Goal: Task Accomplishment & Management: Use online tool/utility

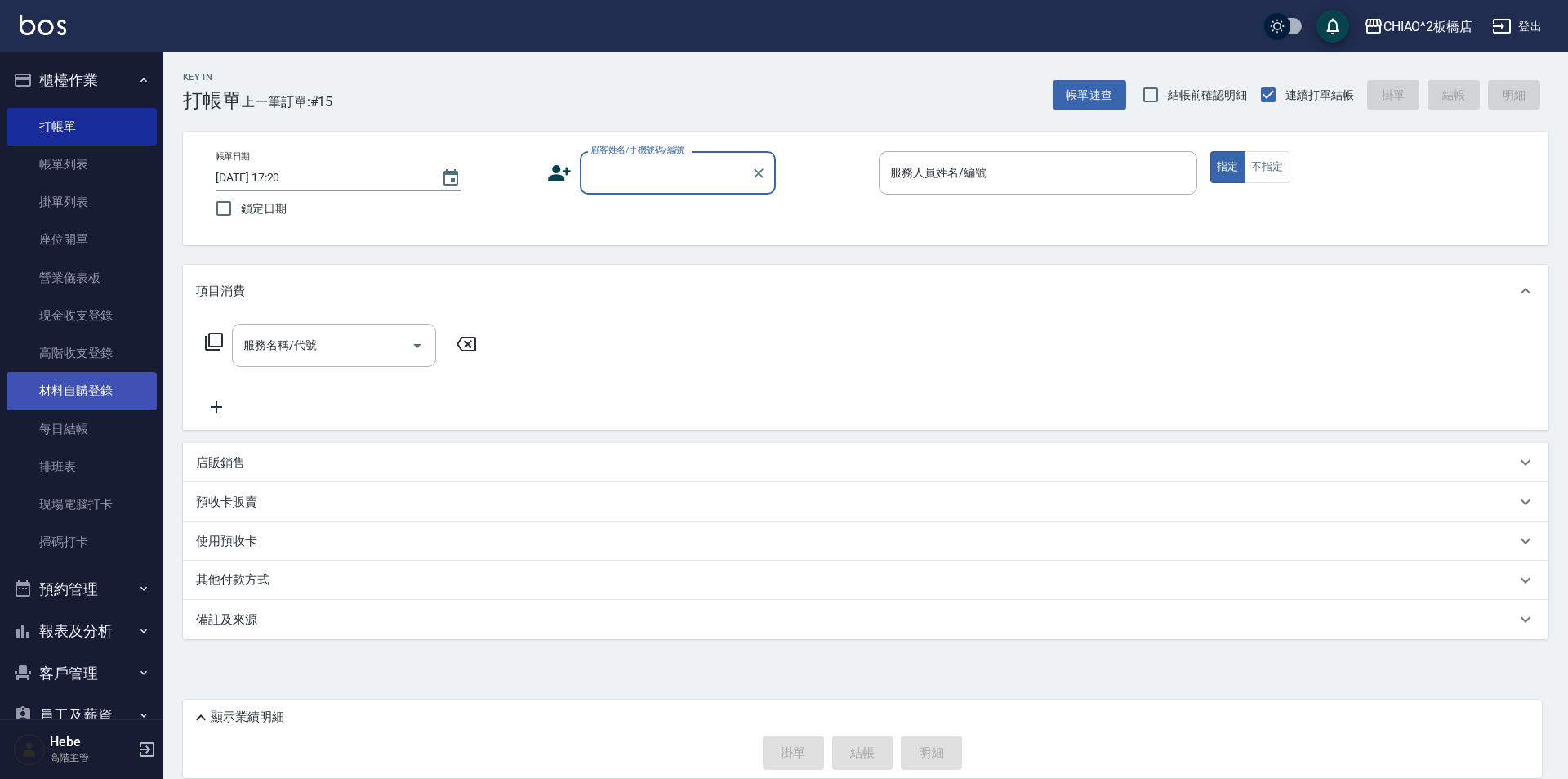
click at [109, 389] on link "材料自購登錄" at bounding box center [82, 390] width 150 height 38
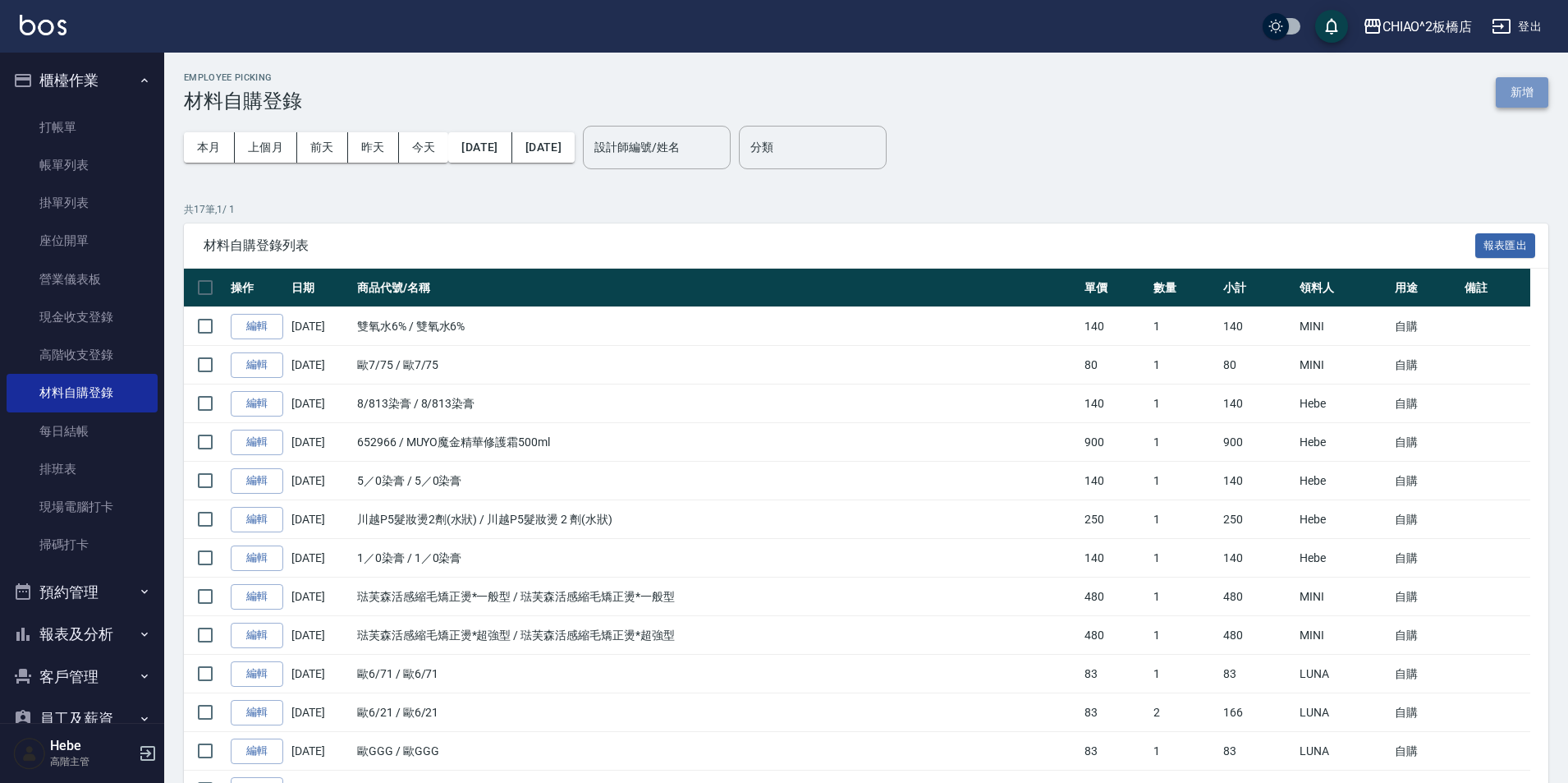
click at [1517, 87] on button "新增" at bounding box center [1521, 92] width 52 height 31
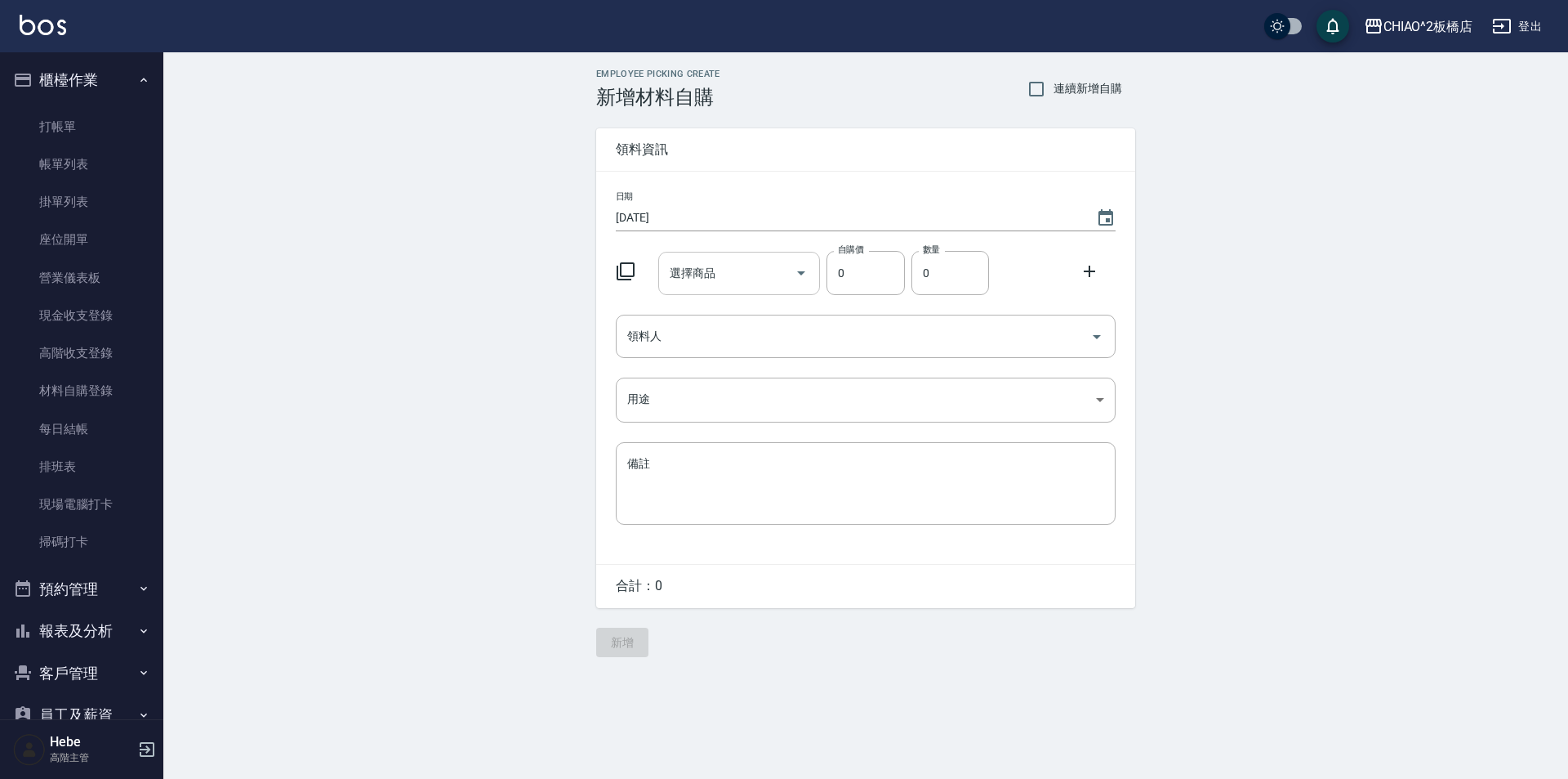
click at [727, 261] on input "選擇商品" at bounding box center [727, 273] width 123 height 29
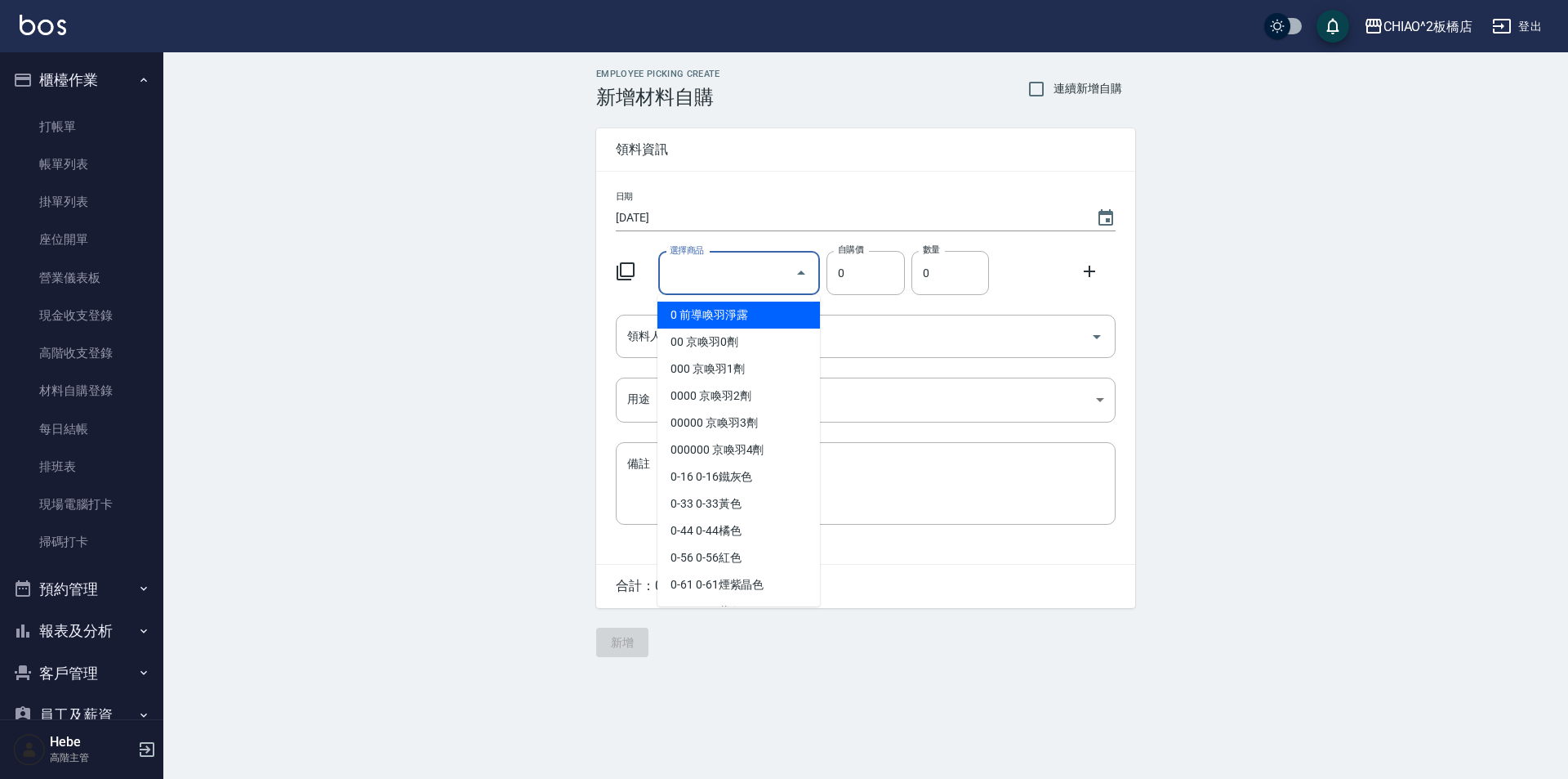
type input "7"
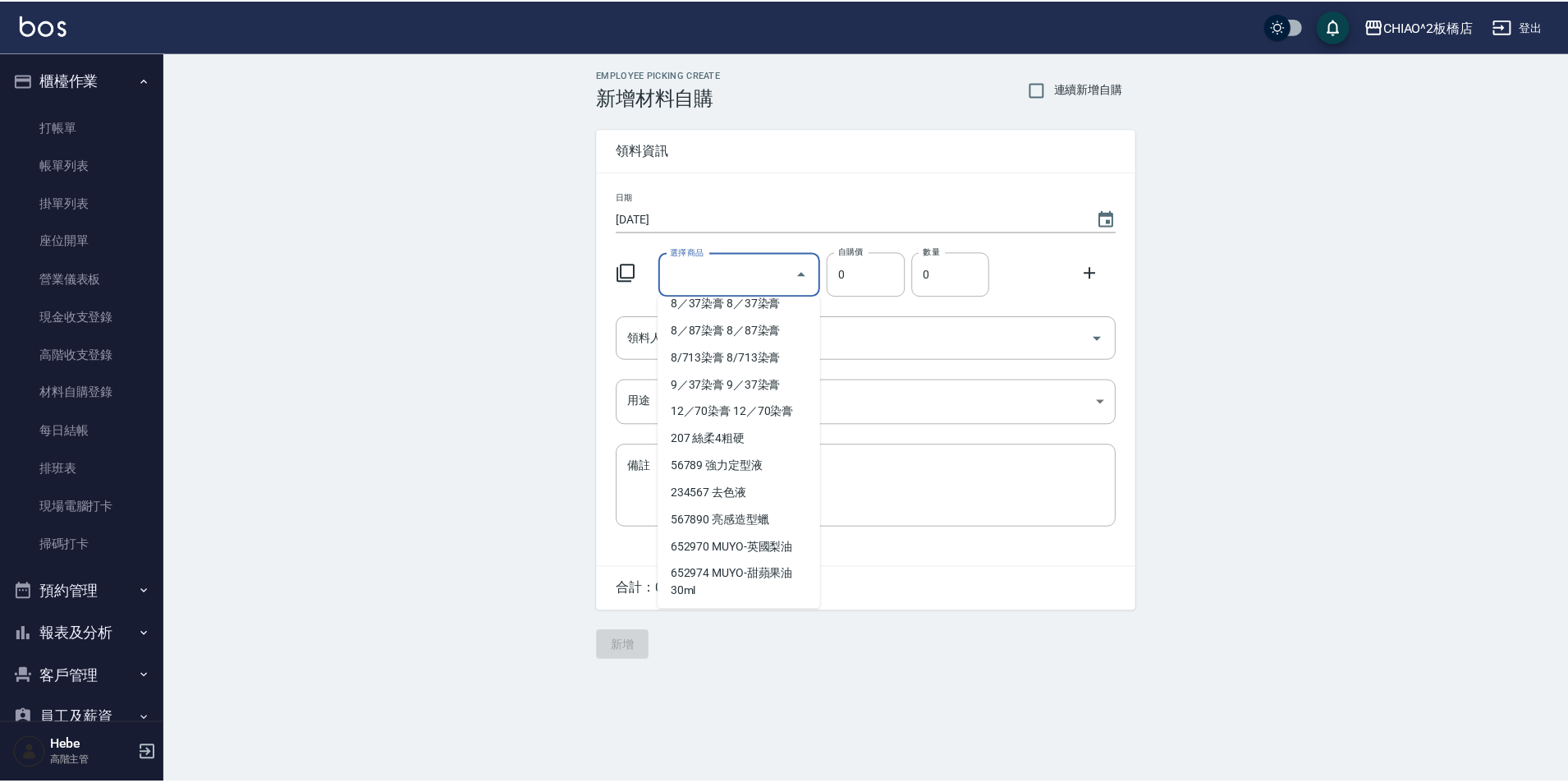
scroll to position [7, 0]
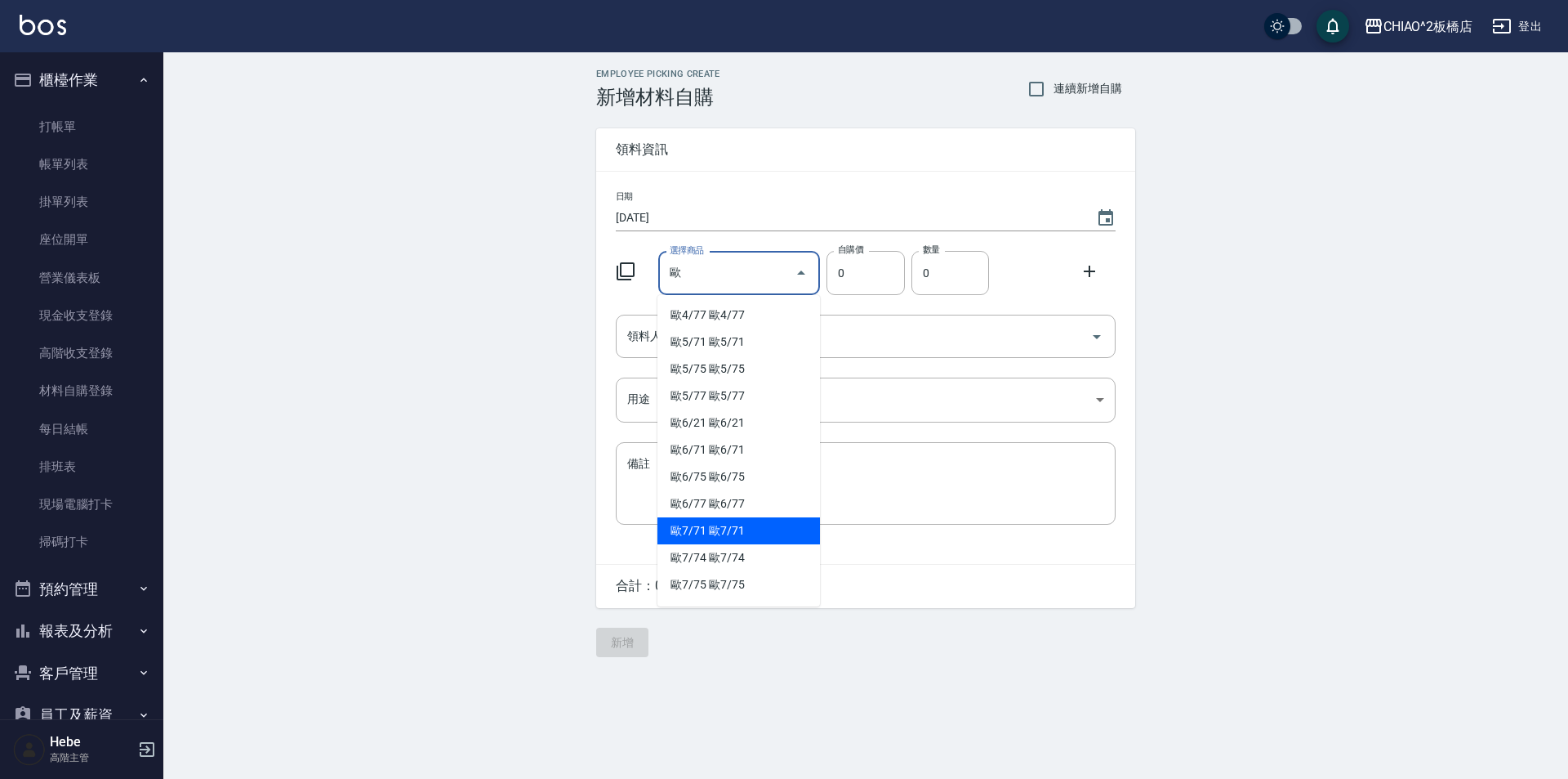
click at [683, 529] on li "歐7/71 歐7/71" at bounding box center [738, 530] width 162 height 27
type input "歐7/71"
type input "83"
type input "1"
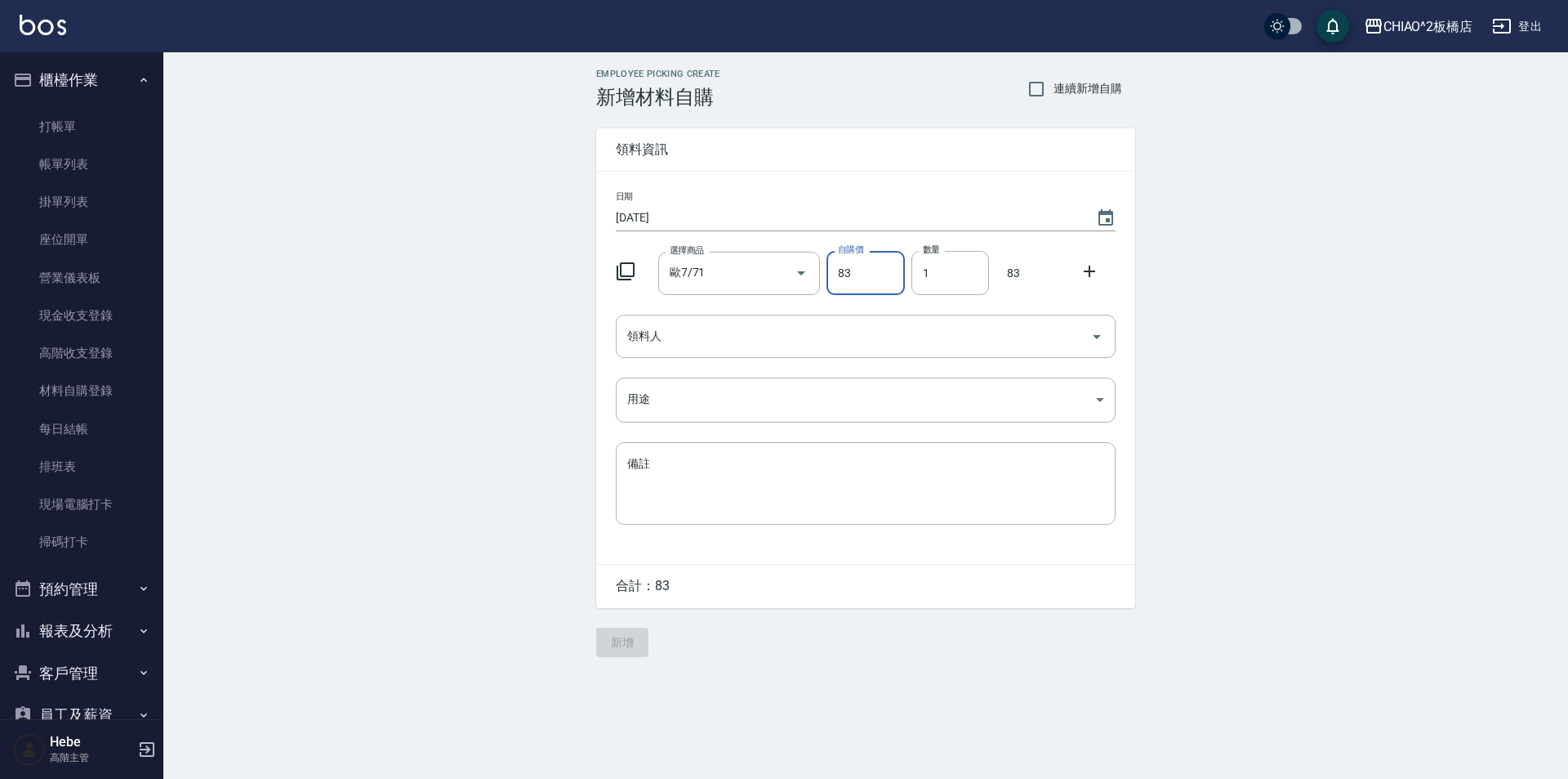
click at [1088, 274] on icon at bounding box center [1090, 271] width 19 height 19
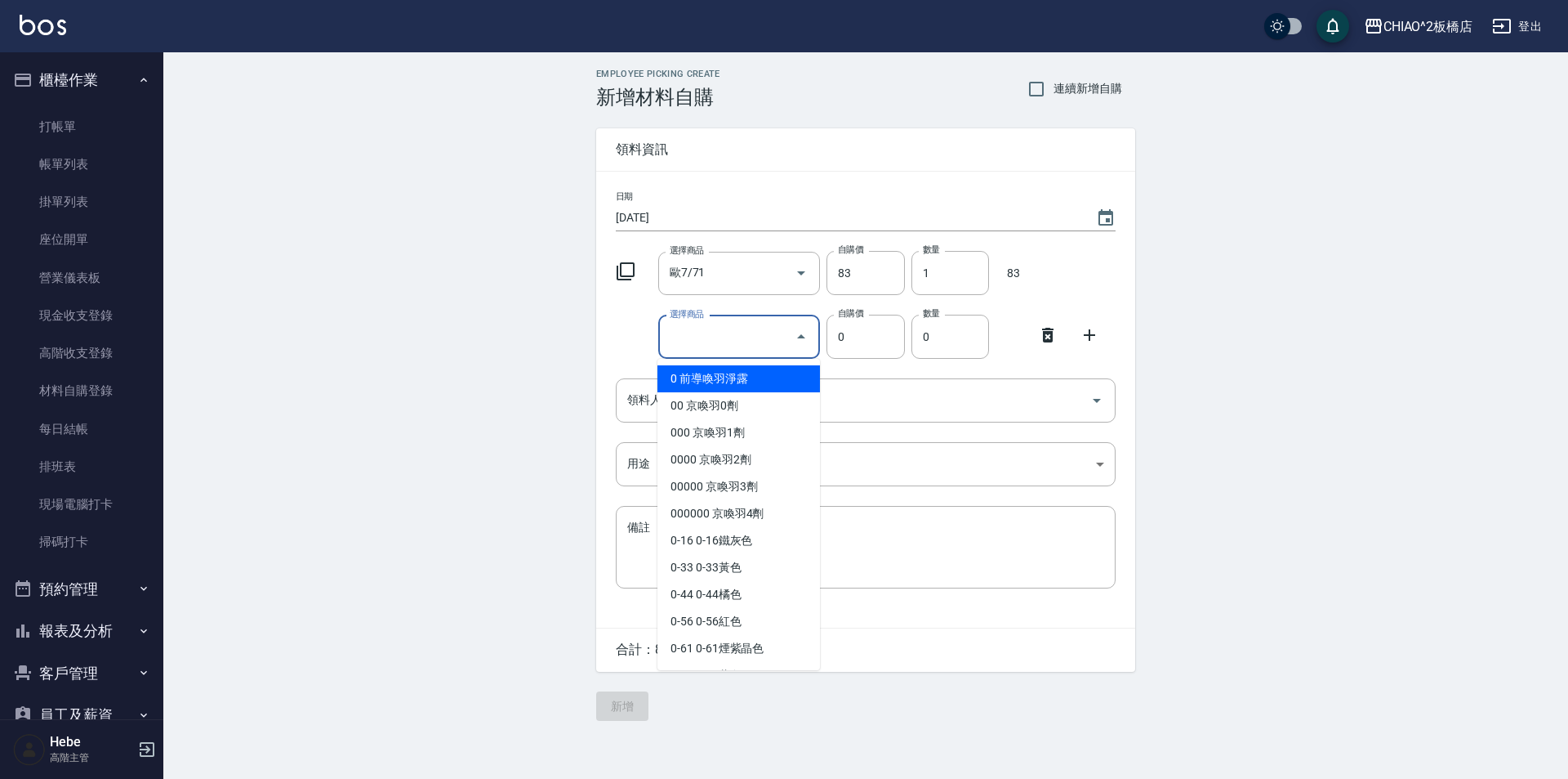
click at [746, 337] on input "選擇商品" at bounding box center [727, 337] width 123 height 29
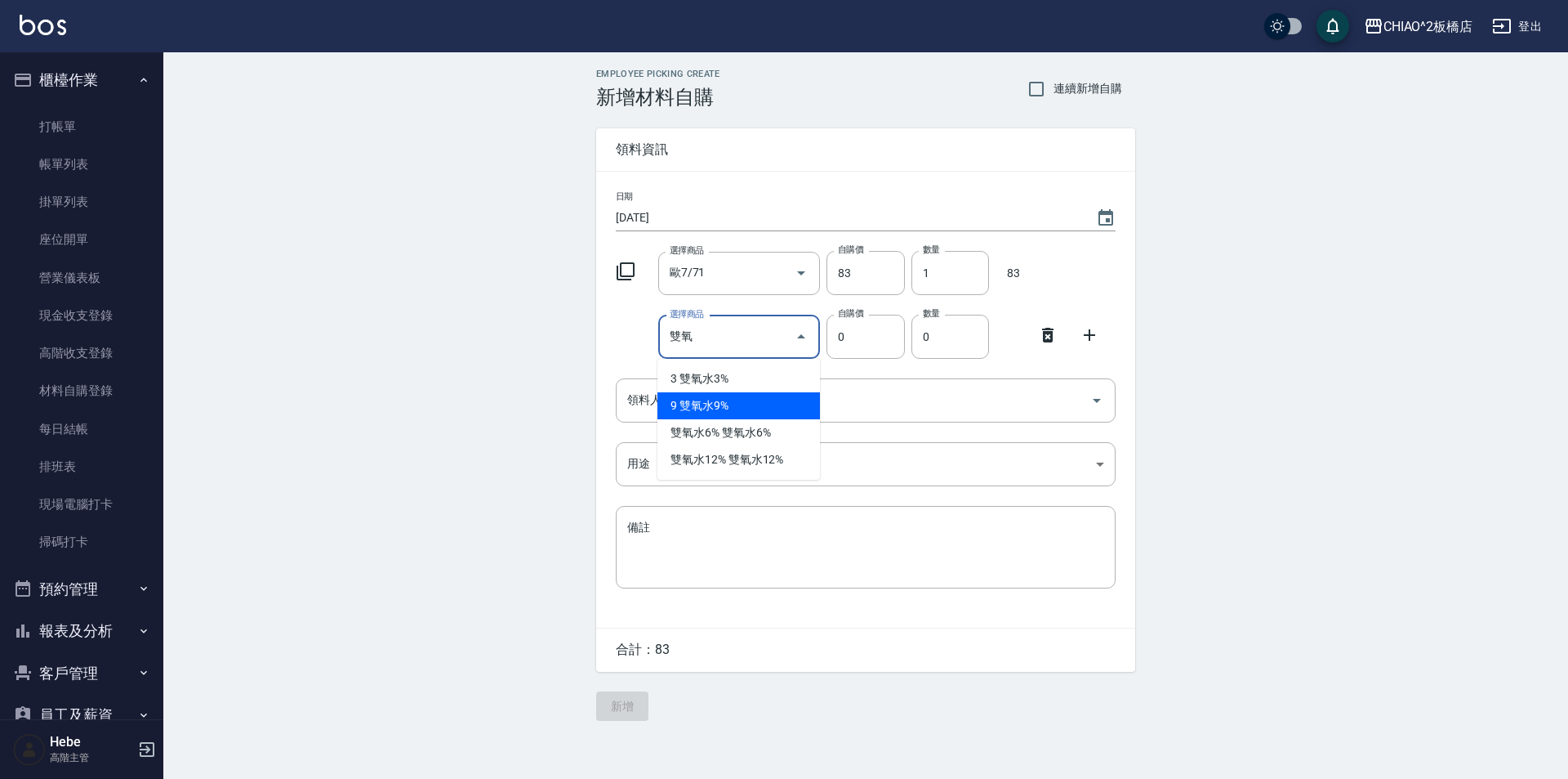
click at [691, 406] on li "9 雙氧水9%" at bounding box center [738, 405] width 162 height 27
type input "雙氧水9%"
type input "140"
type input "1"
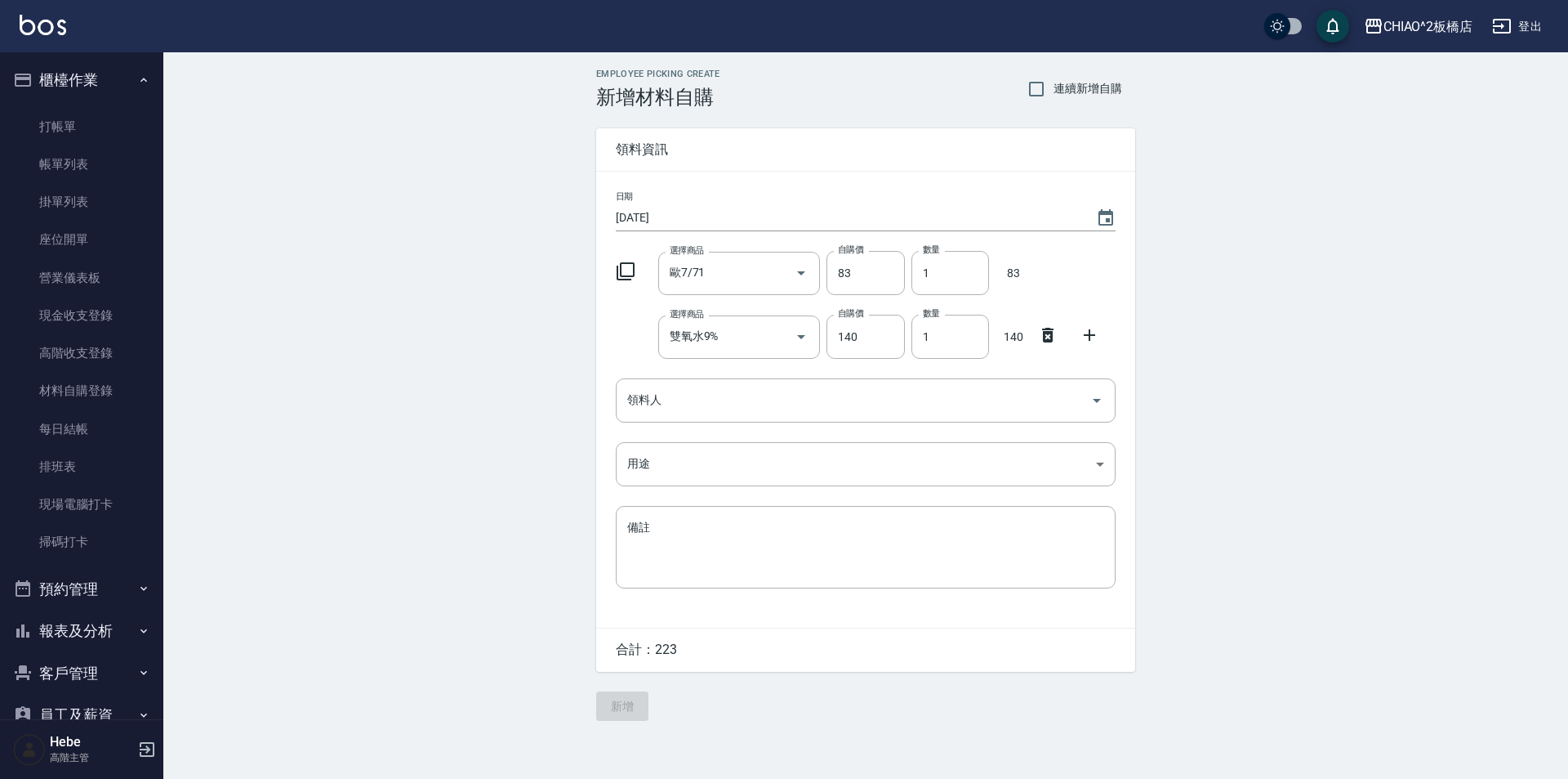
click at [1093, 333] on icon at bounding box center [1090, 335] width 19 height 19
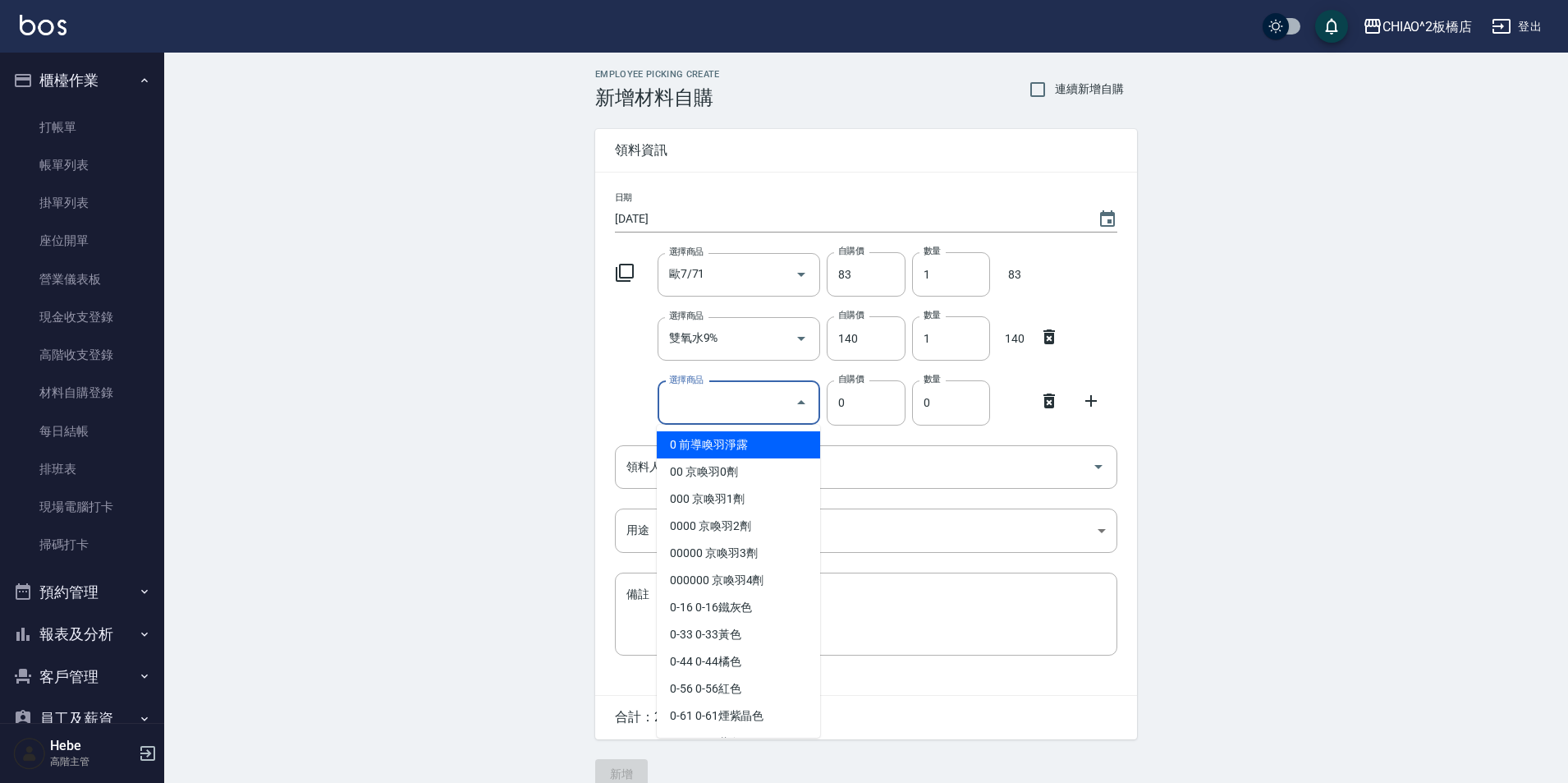
click at [737, 406] on input "選擇商品" at bounding box center [727, 403] width 124 height 29
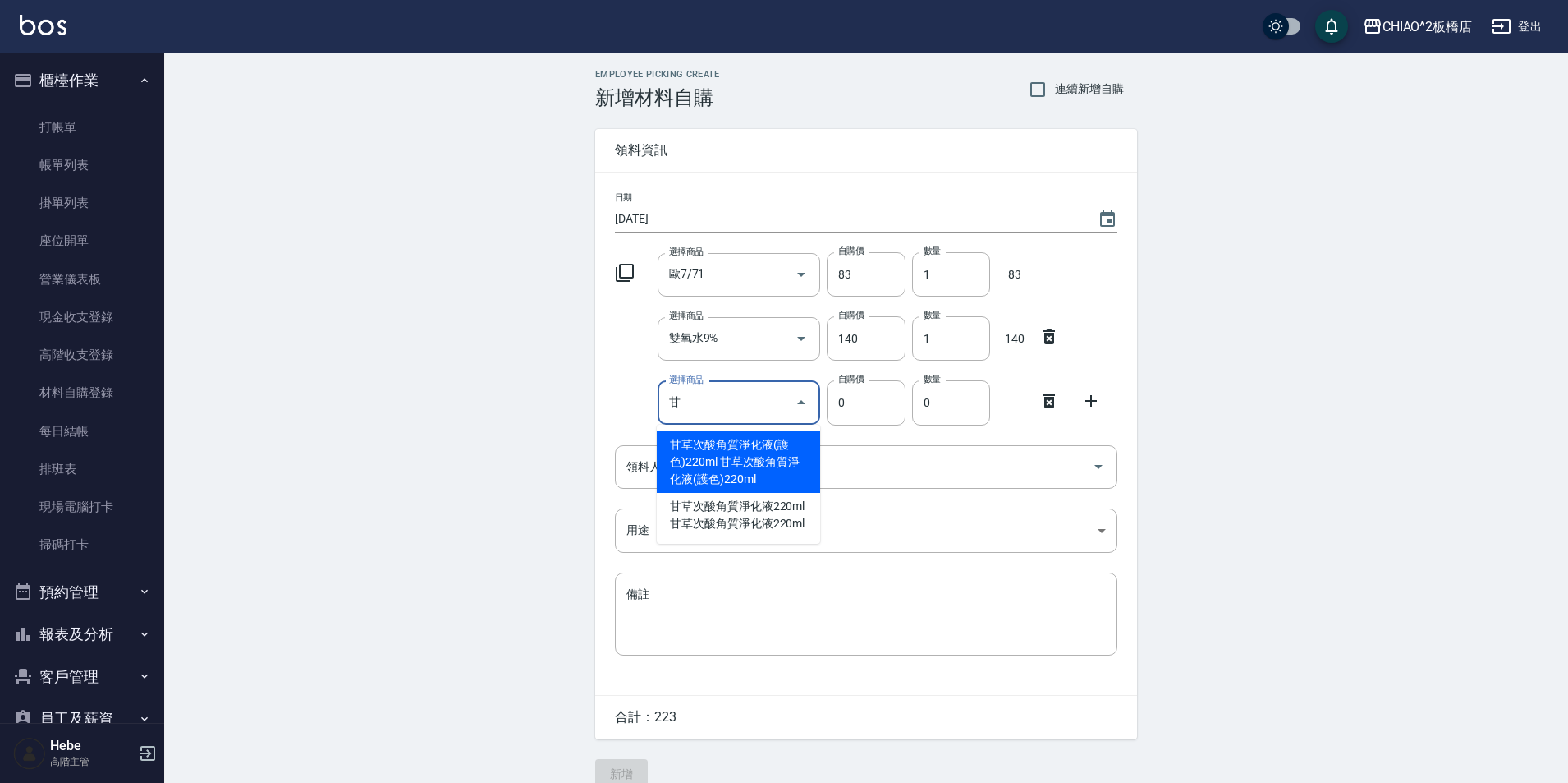
click at [745, 460] on li "甘草次酸角質淨化液(護色)220ml 甘草次酸角質淨化液(護色)220ml" at bounding box center [738, 461] width 163 height 62
type input "甘草次酸角質淨化液(護色)220ml"
type input "540"
type input "1"
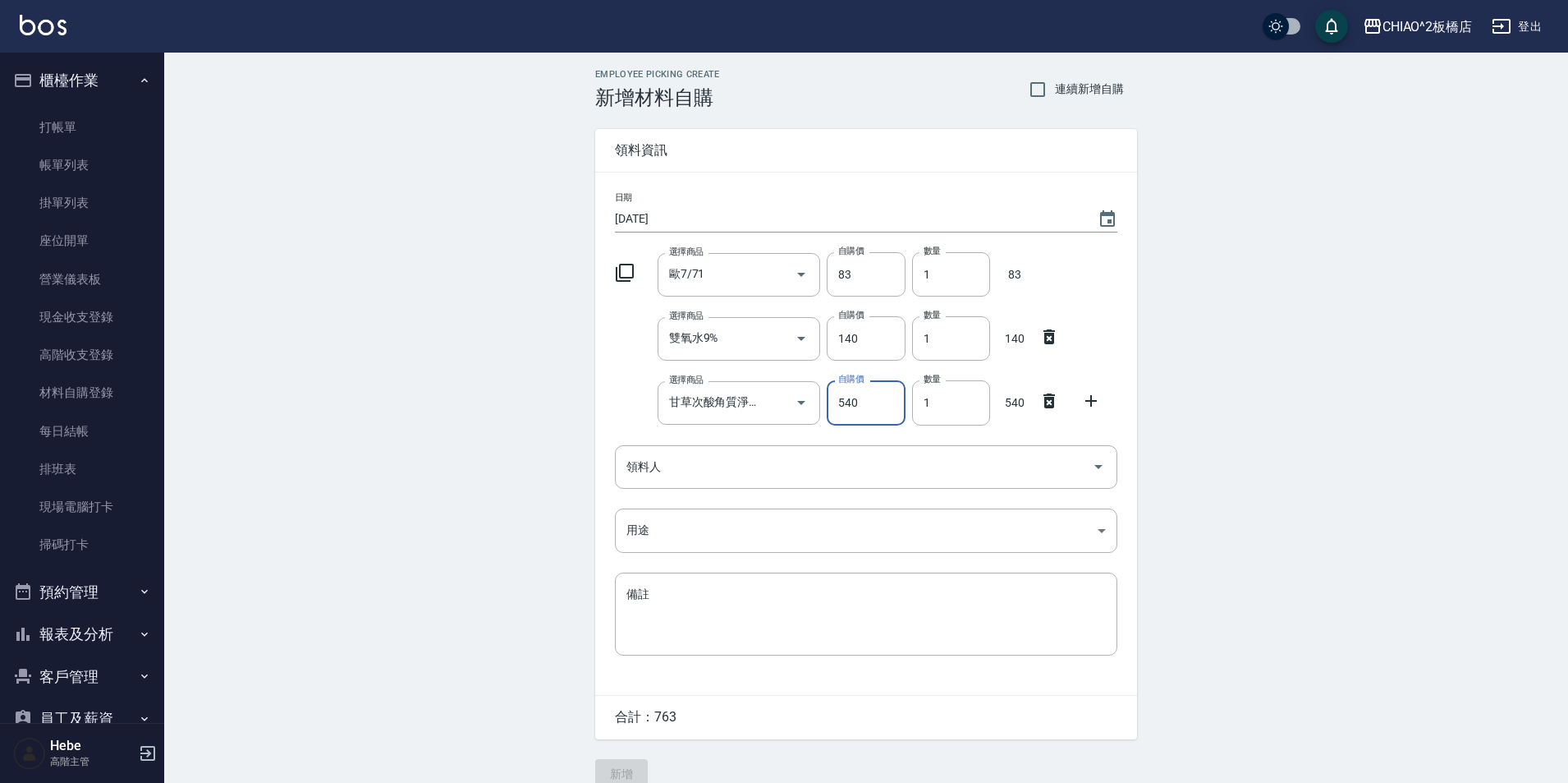
click at [1087, 398] on icon at bounding box center [1090, 400] width 20 height 20
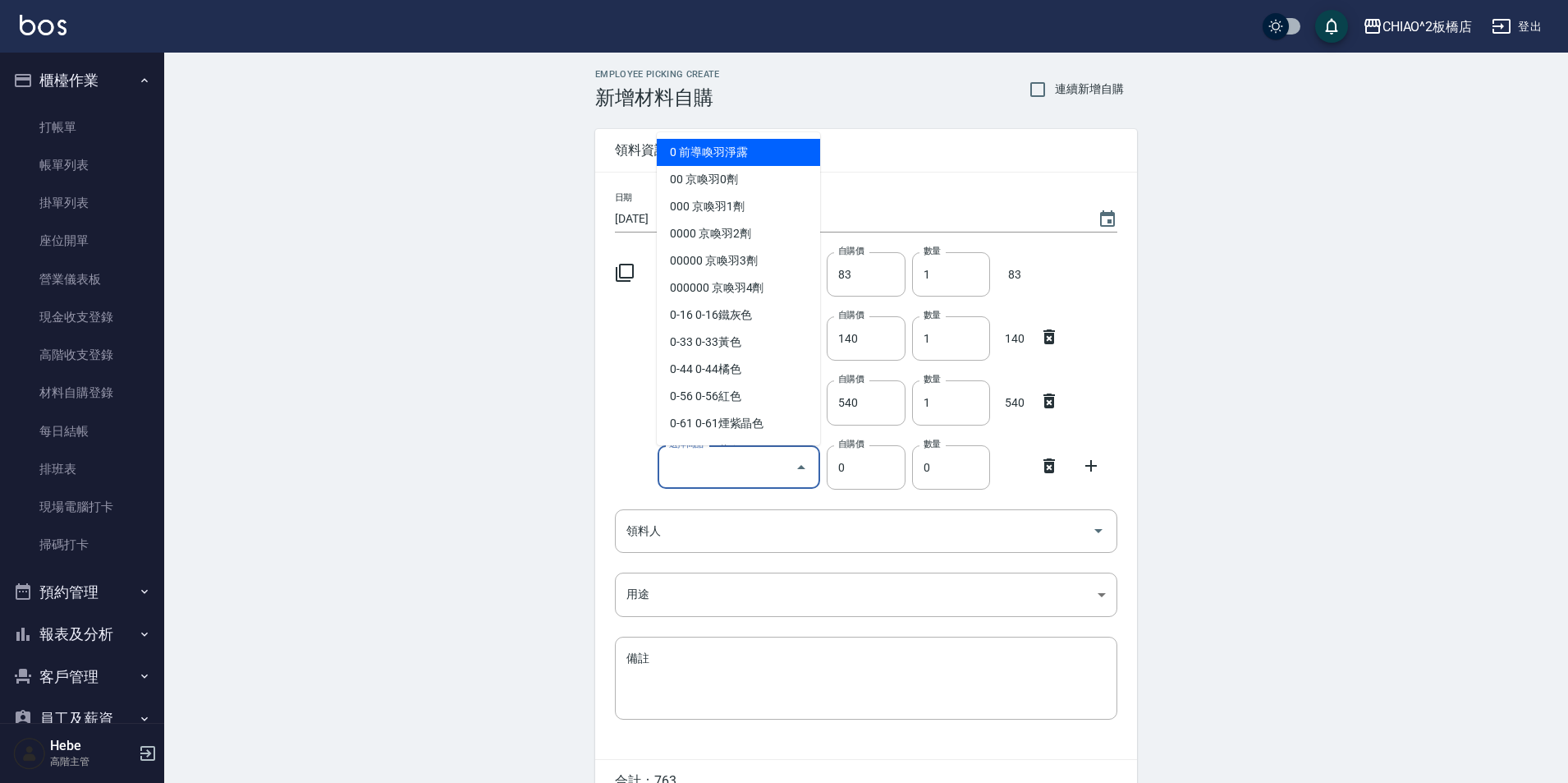
click at [732, 465] on input "選擇商品" at bounding box center [727, 466] width 124 height 29
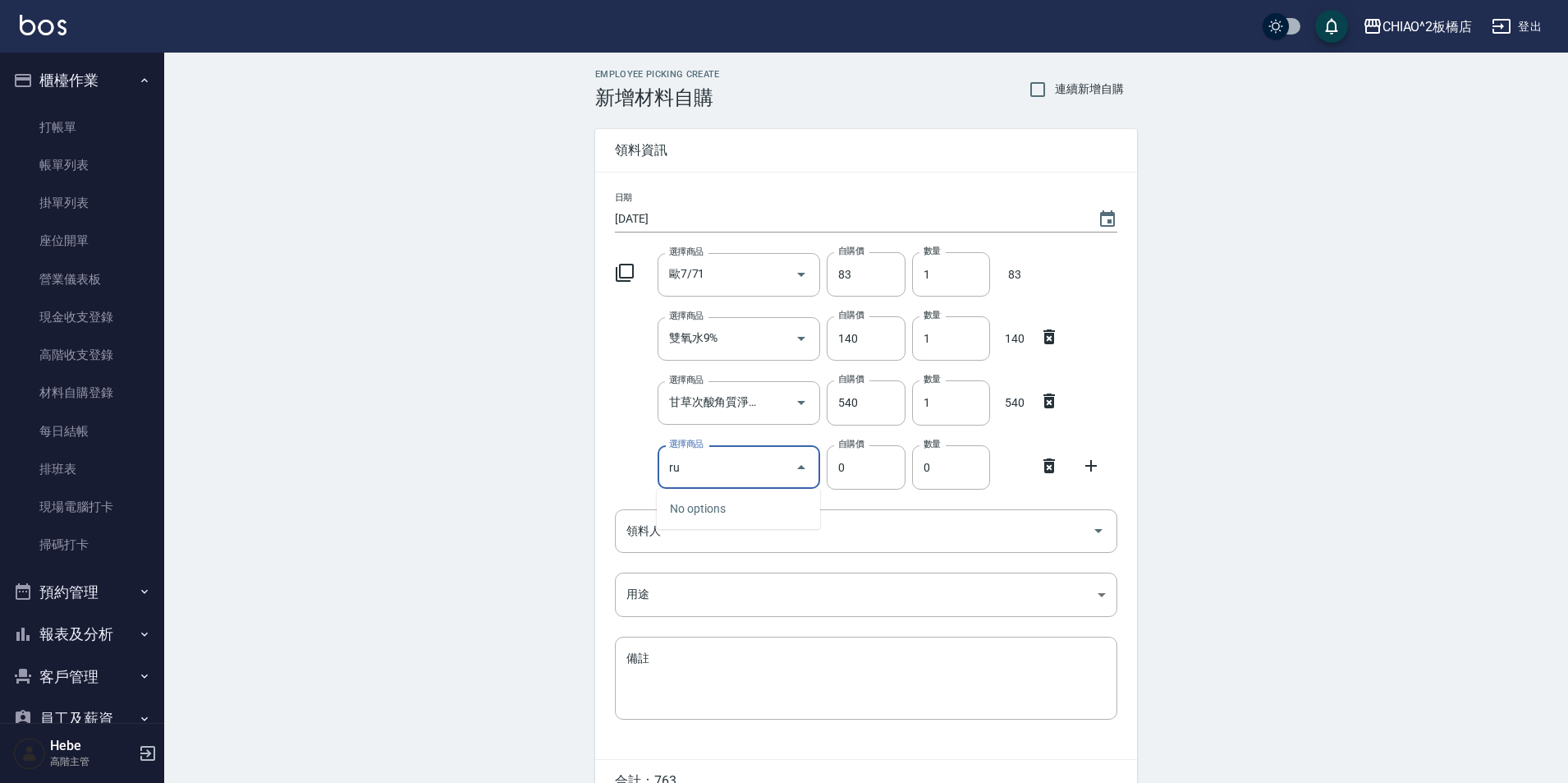
type input "r"
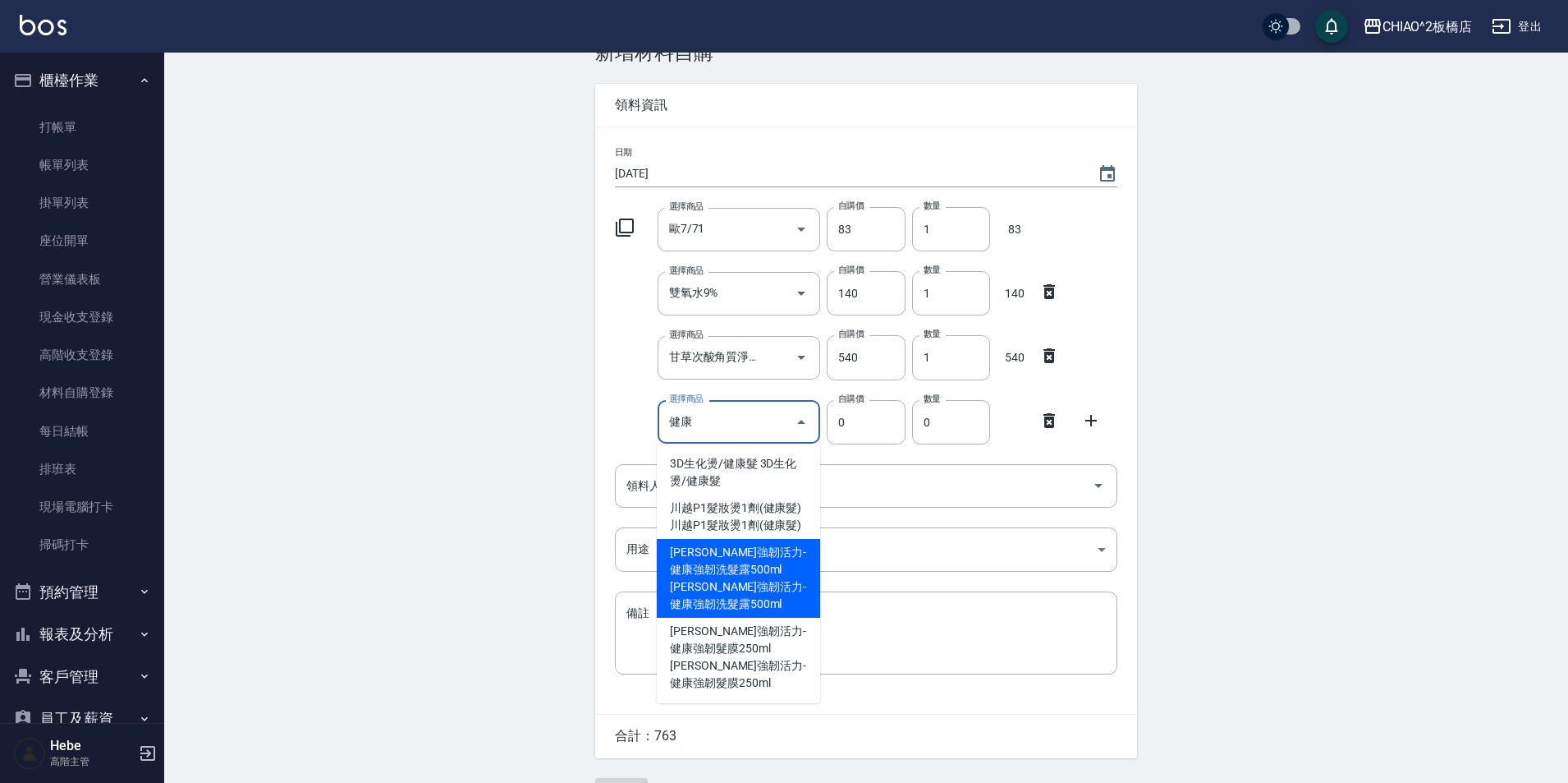
scroll to position [82, 0]
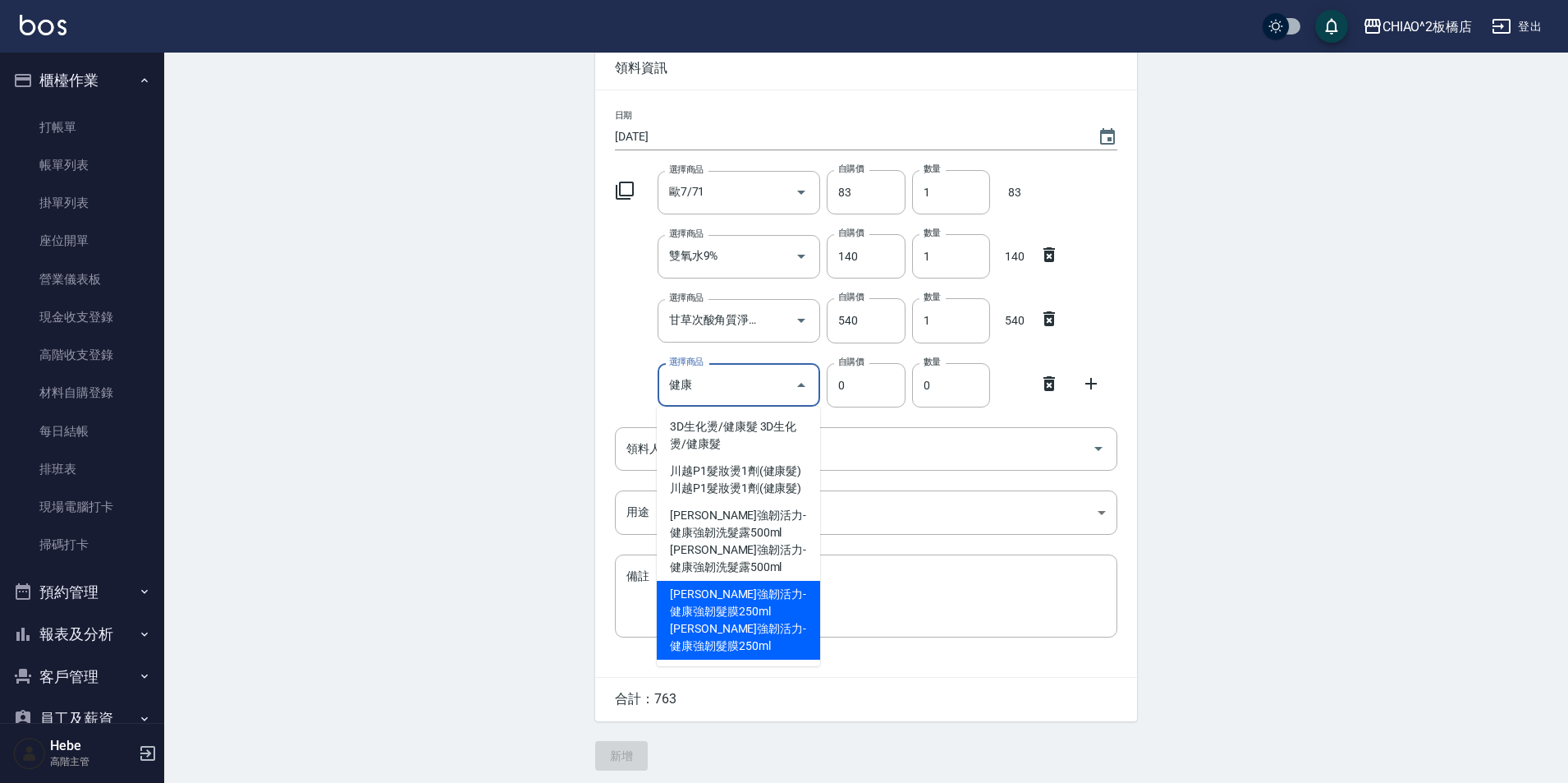
type input "建"
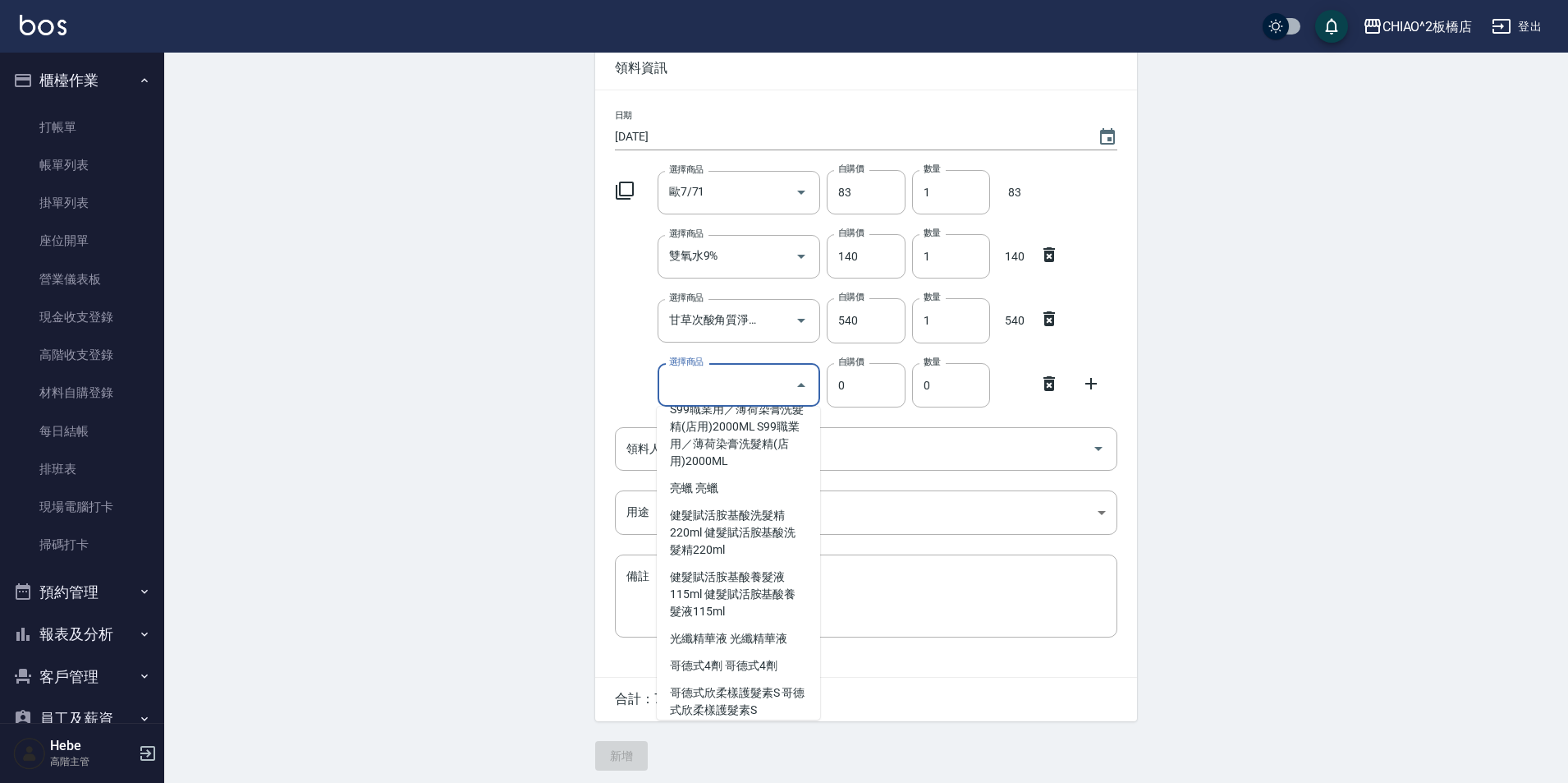
scroll to position [6159, 0]
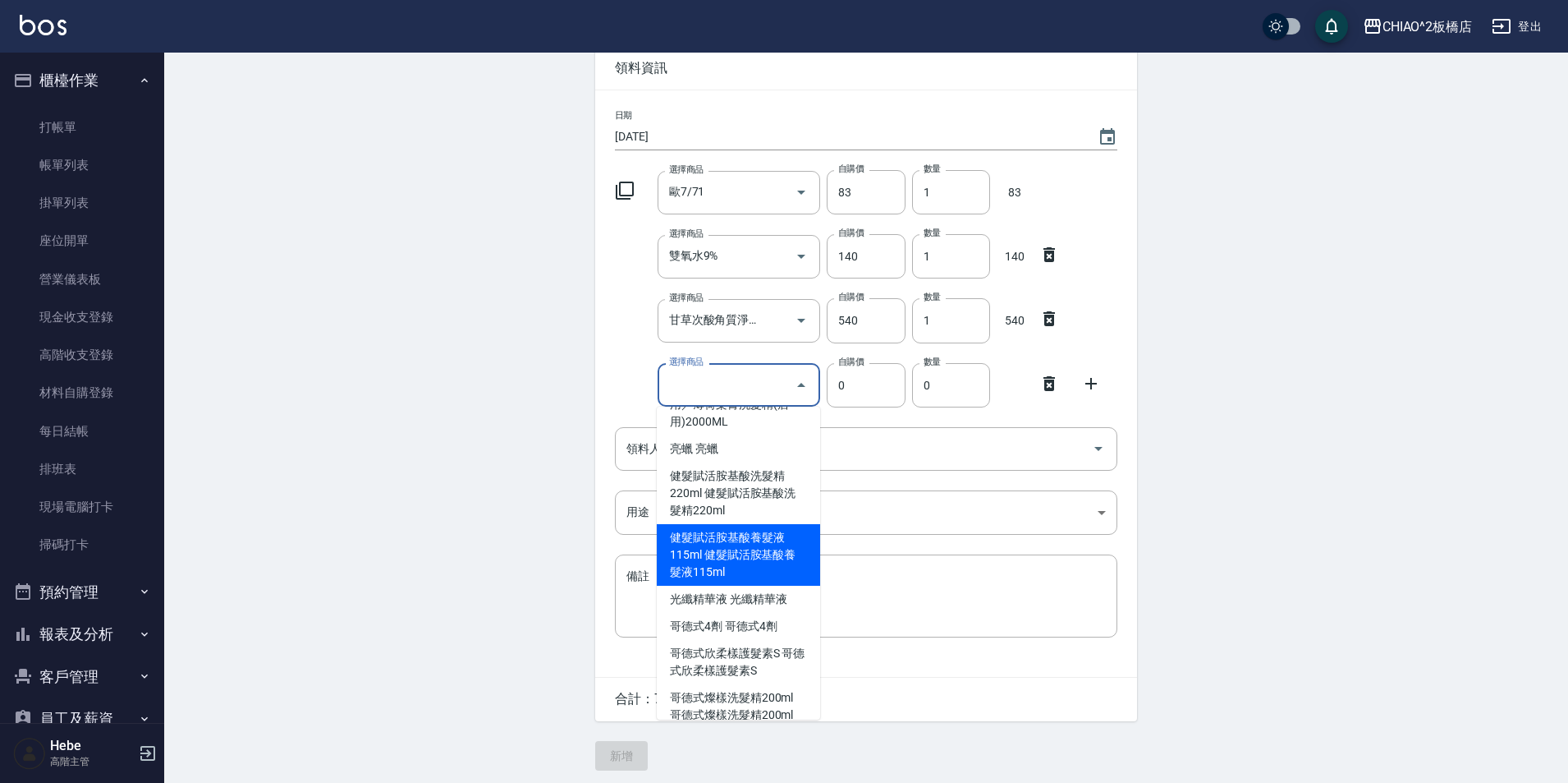
click at [770, 569] on li "健髮賦活胺基酸養髮液115ml 健髮賦活胺基酸養髮液115ml" at bounding box center [738, 555] width 163 height 62
type input "健髮賦活胺基酸養髮液115ml"
type input "700"
type input "1"
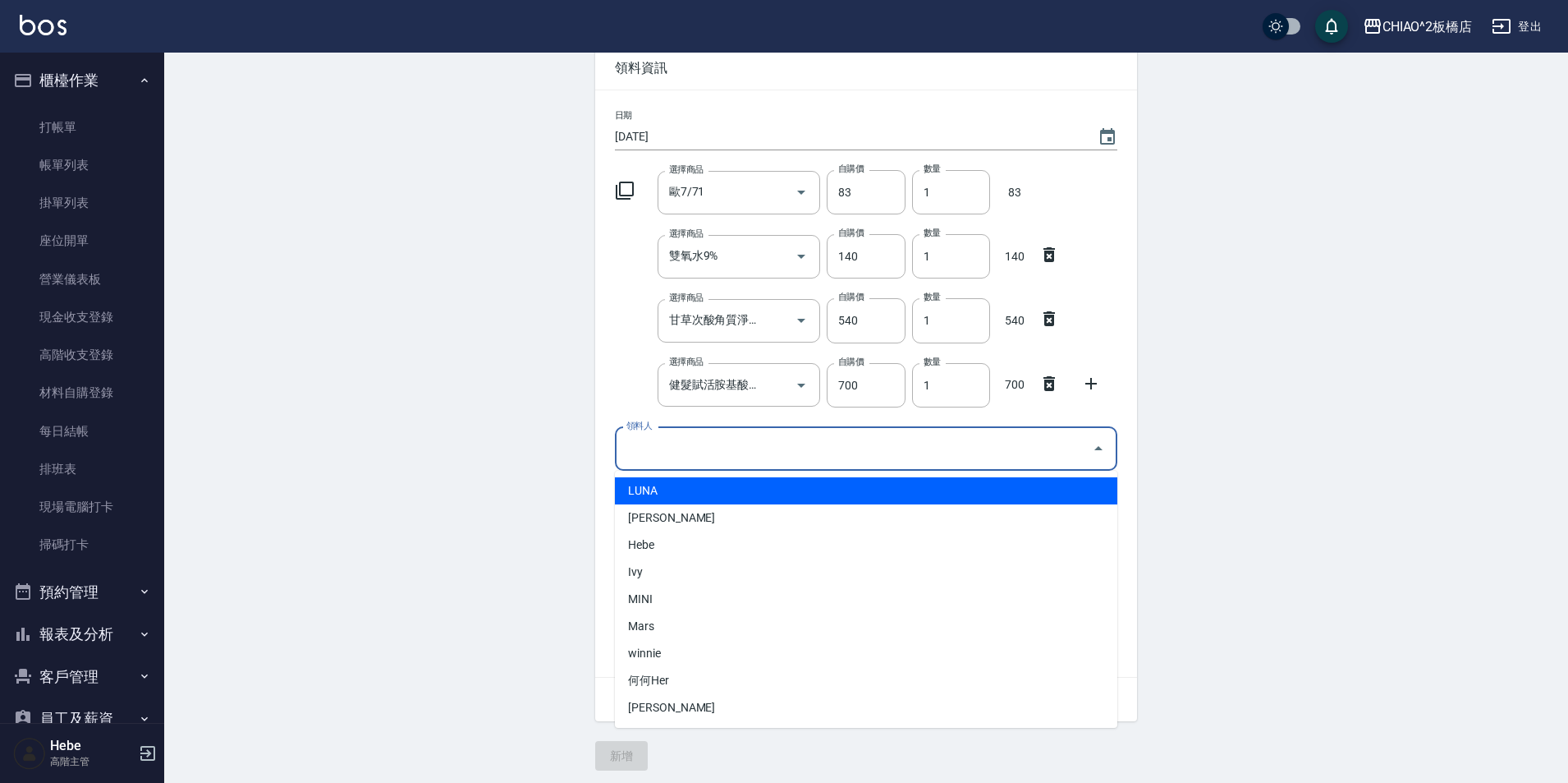
drag, startPoint x: 761, startPoint y: 445, endPoint x: 746, endPoint y: 475, distance: 33.5
click at [761, 445] on input "領料人" at bounding box center [853, 448] width 463 height 29
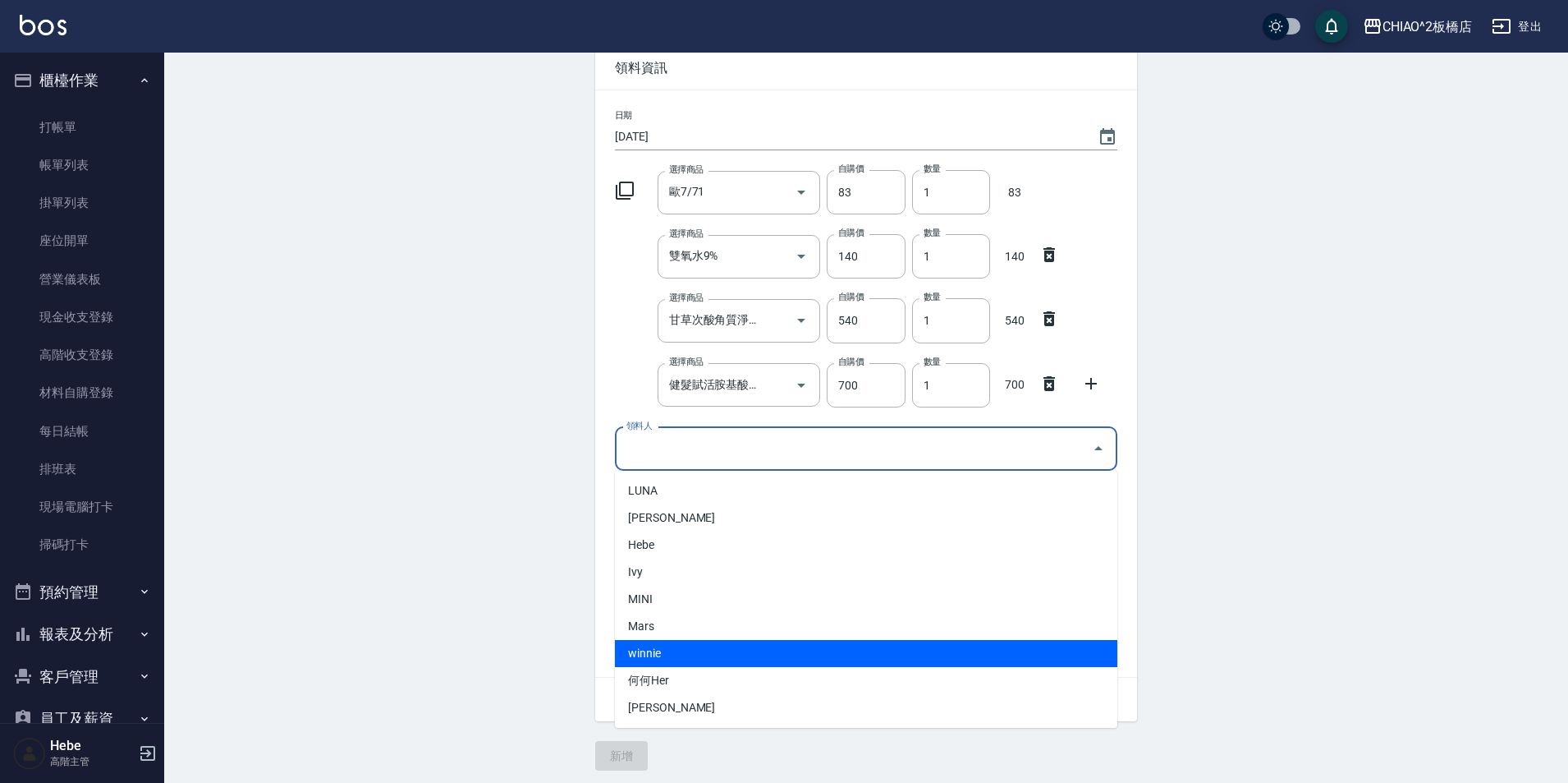
click at [687, 665] on li "winnie" at bounding box center [866, 652] width 502 height 27
type input "winnie"
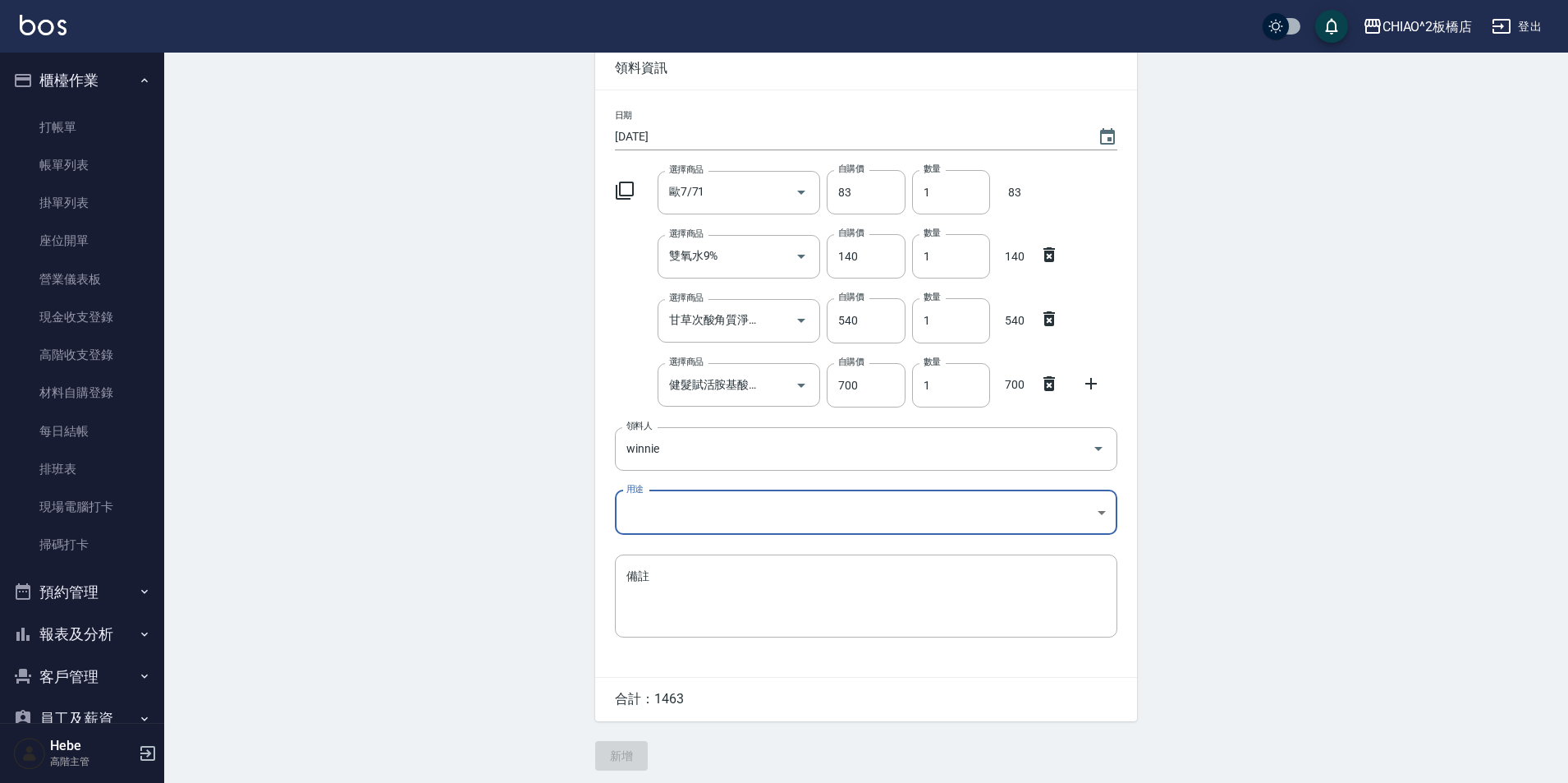
click at [674, 522] on body "CHIAO^2板橋店 登出 櫃檯作業 打帳單 帳單列表 掛單列表 座位開單 營業儀表板 現金收支登錄 高階收支登錄 材料自購登錄 每日結帳 排班表 現場電腦打…" at bounding box center [784, 352] width 1568 height 869
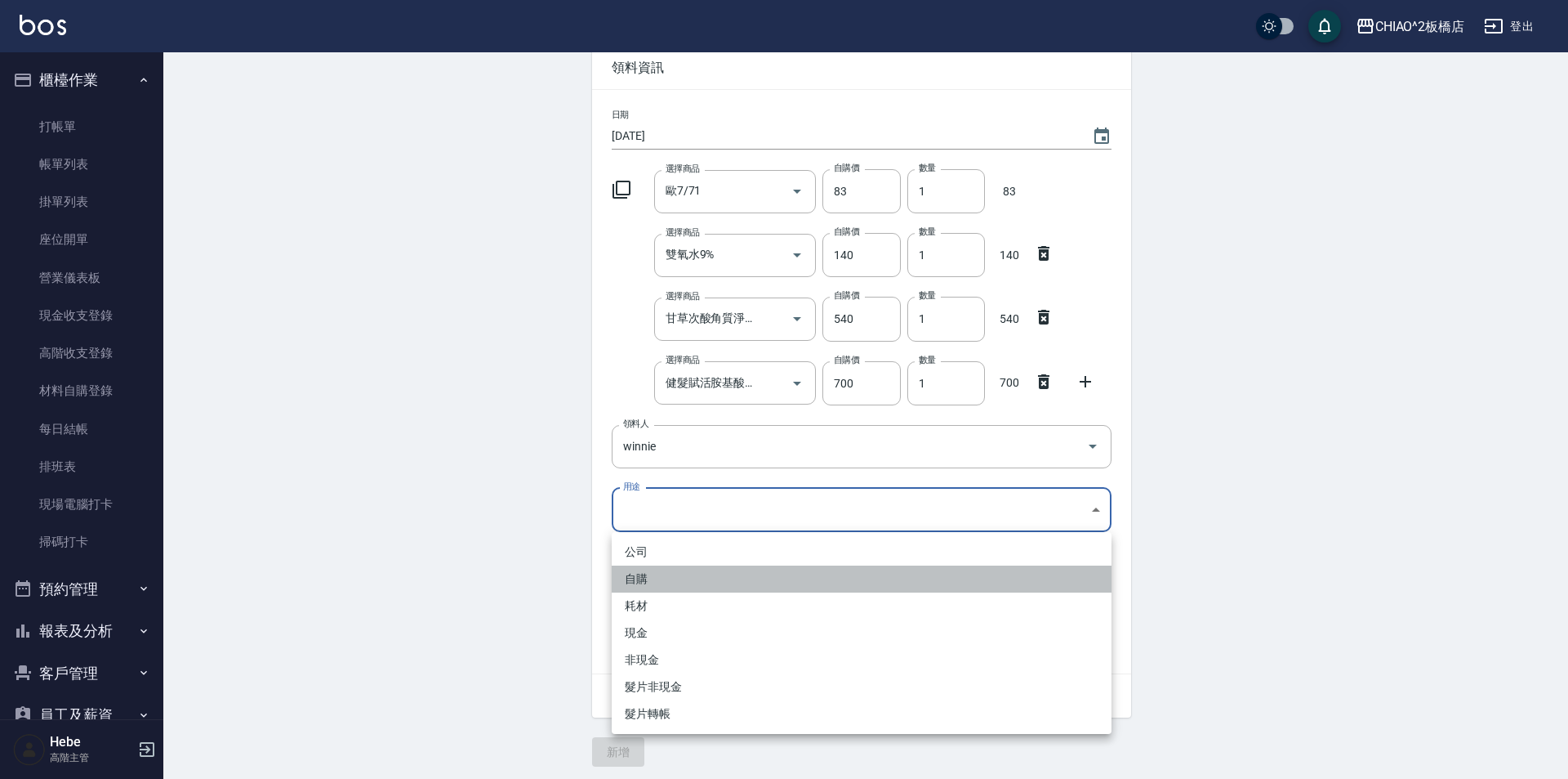
click at [667, 579] on li "自購" at bounding box center [861, 579] width 500 height 27
type input "自購"
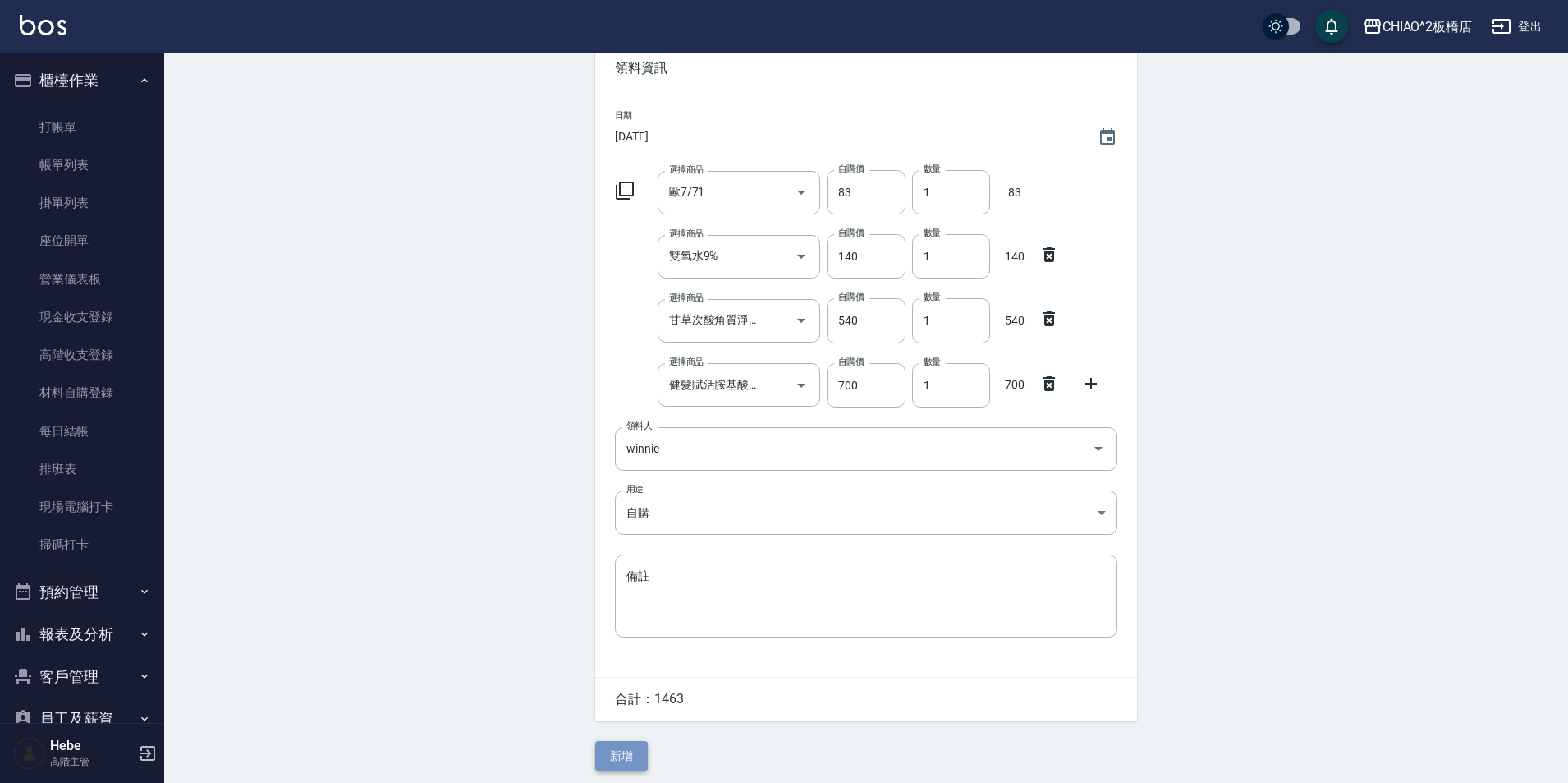
click at [620, 755] on button "新增" at bounding box center [621, 756] width 52 height 31
